Goal: Navigation & Orientation: Find specific page/section

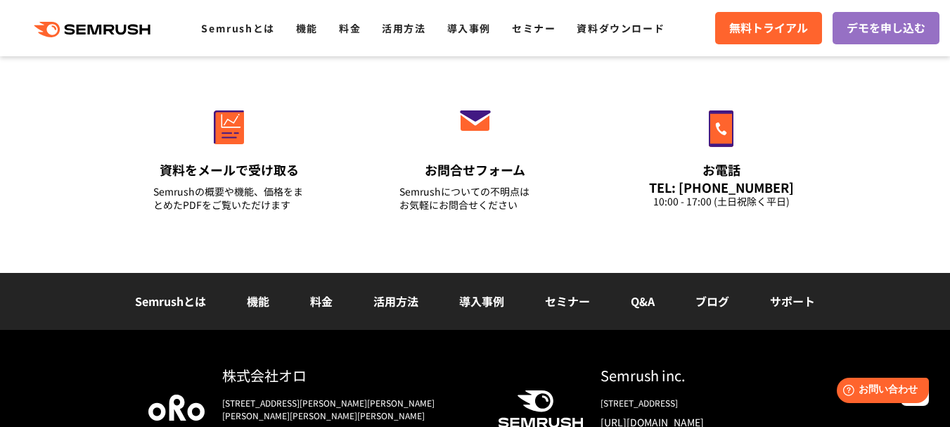
scroll to position [5135, 0]
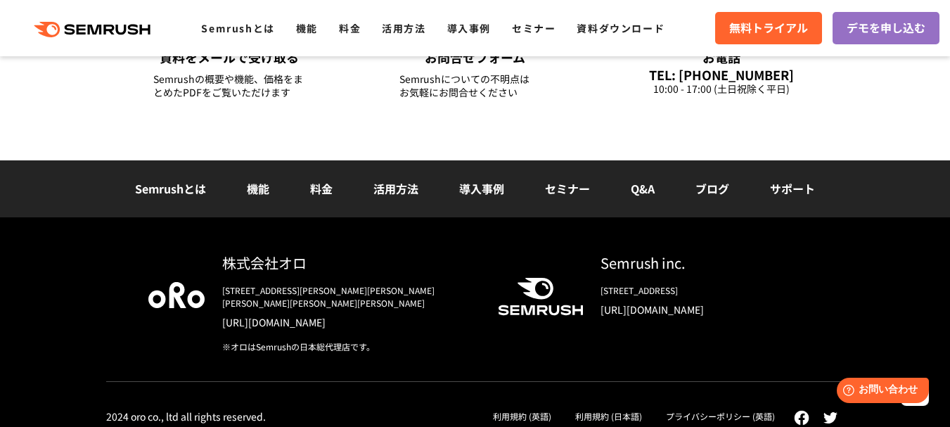
click at [575, 198] on li "セミナー" at bounding box center [568, 189] width 86 height 18
click at [565, 194] on link "セミナー" at bounding box center [567, 188] width 45 height 17
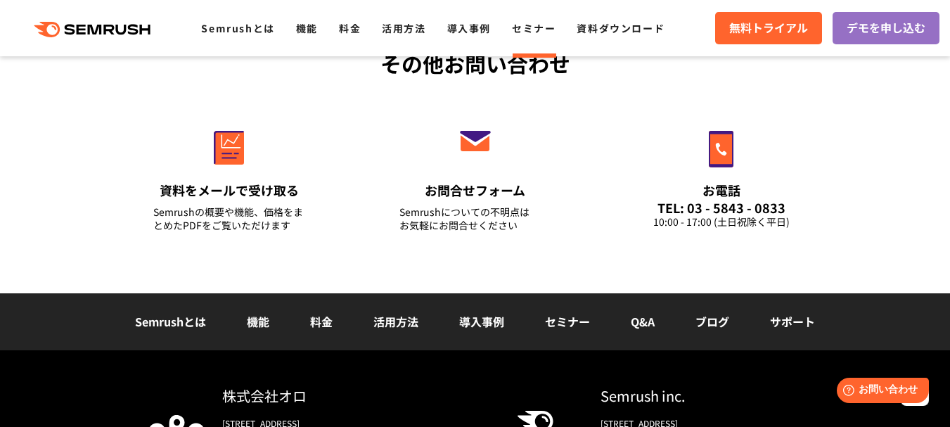
scroll to position [1686, 0]
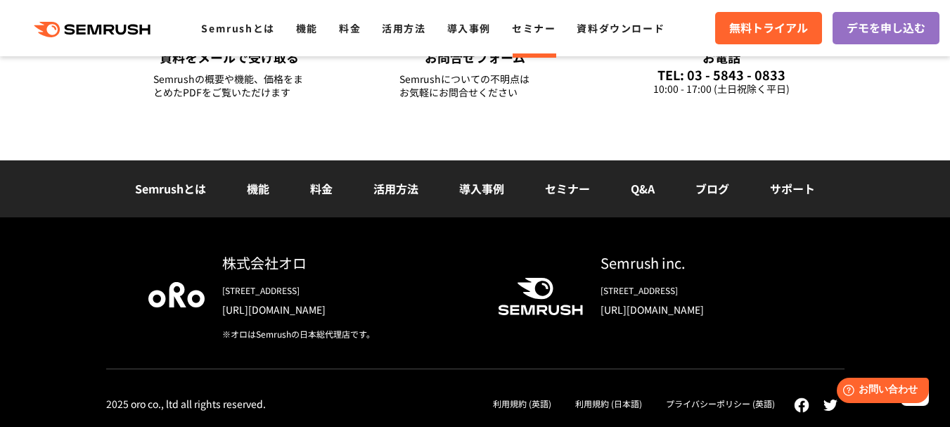
click at [487, 195] on link "導入事例" at bounding box center [481, 188] width 45 height 17
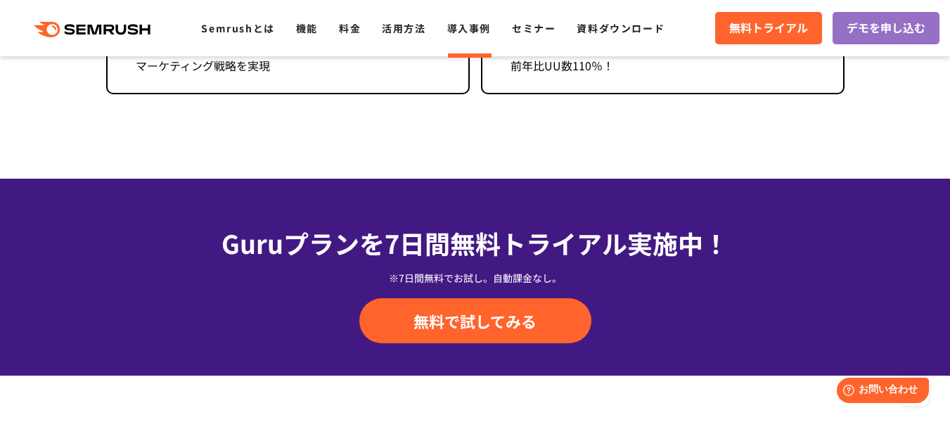
scroll to position [1371, 0]
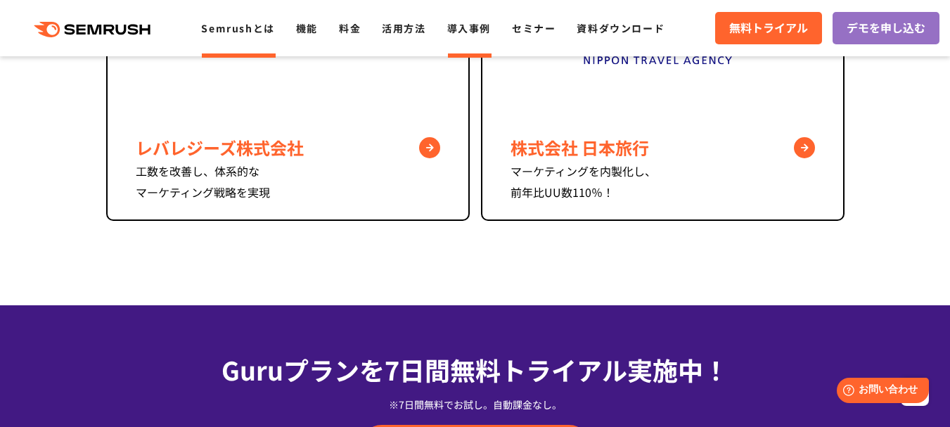
click at [234, 33] on link "Semrushとは" at bounding box center [237, 28] width 73 height 14
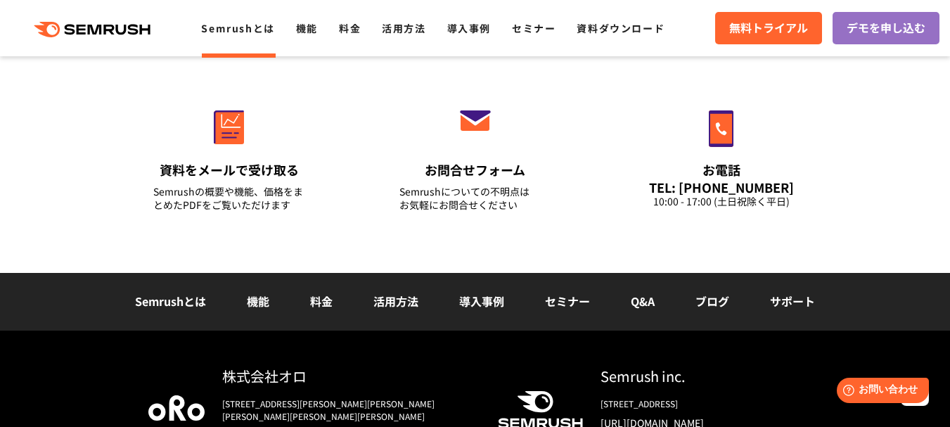
scroll to position [3593, 0]
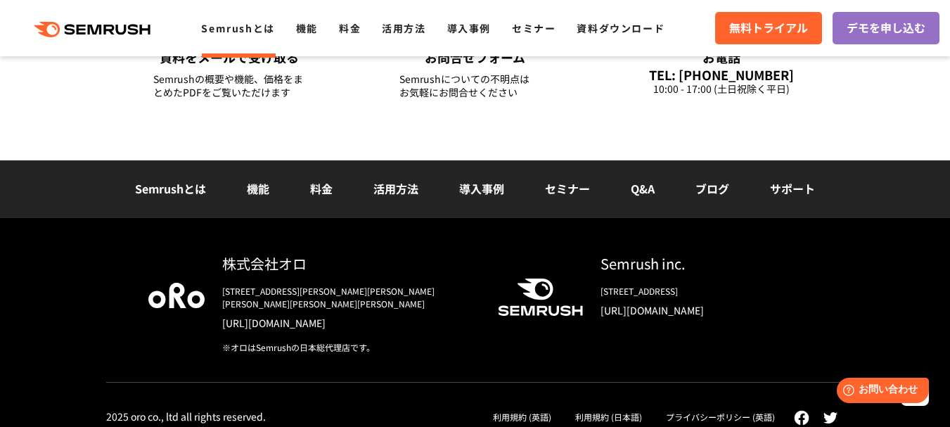
click at [715, 198] on li "ブログ" at bounding box center [712, 189] width 75 height 18
click at [712, 194] on link "ブログ" at bounding box center [713, 188] width 34 height 17
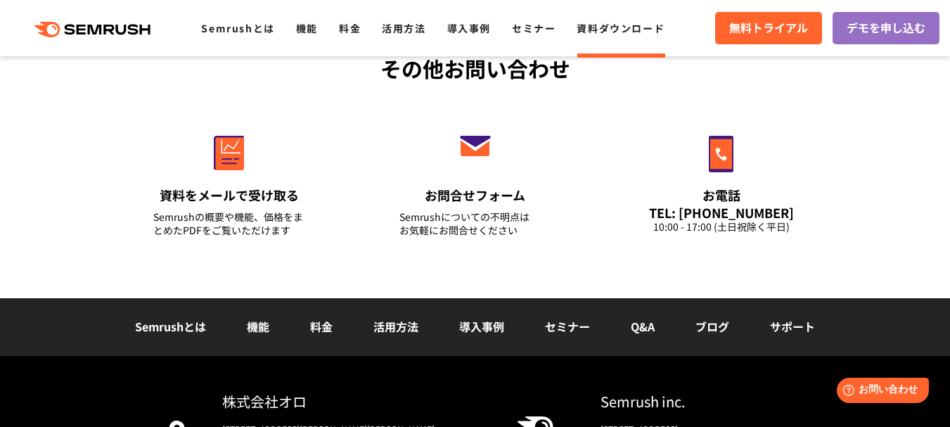
scroll to position [563, 0]
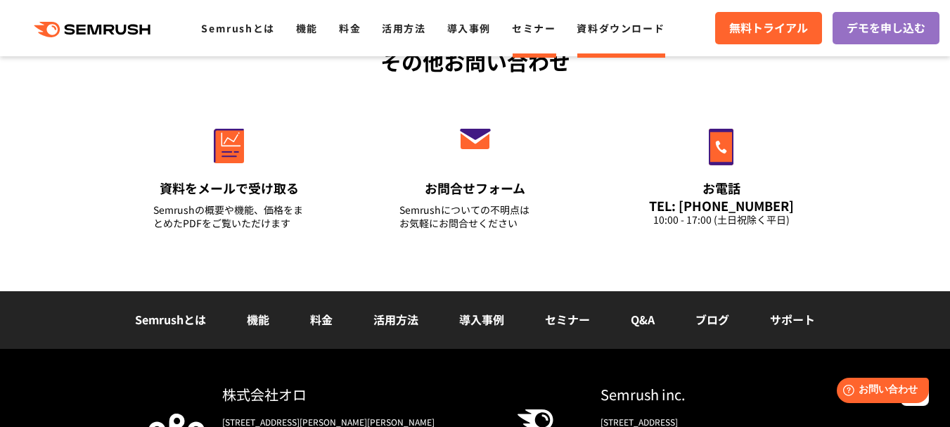
click at [521, 29] on link "セミナー" at bounding box center [534, 28] width 44 height 14
